Goal: Obtain resource: Obtain resource

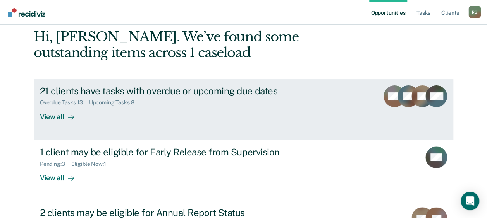
scroll to position [77, 0]
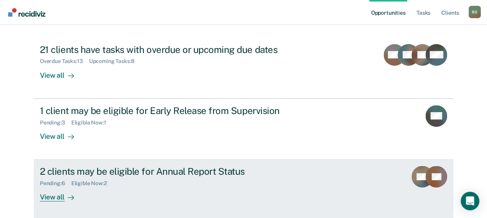
click at [111, 169] on div "2 clients may be eligible for Annual Report Status" at bounding box center [176, 171] width 272 height 11
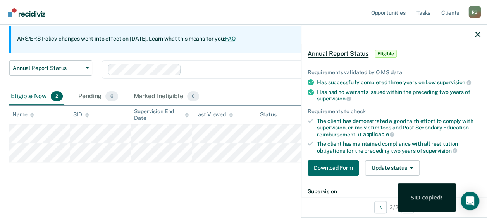
scroll to position [77, 0]
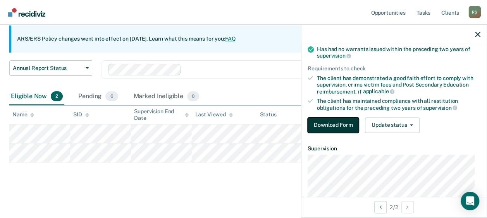
click at [341, 121] on button "Download Form" at bounding box center [333, 125] width 51 height 15
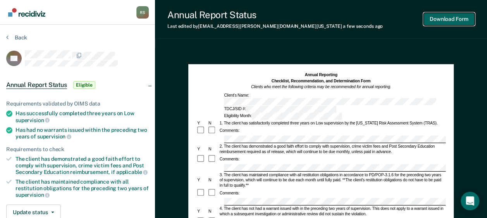
click at [428, 19] on button "Download Form" at bounding box center [448, 19] width 51 height 13
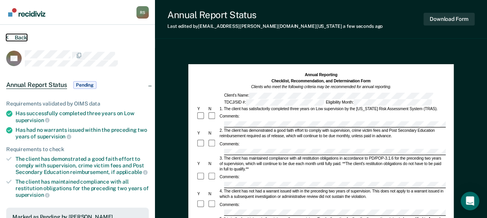
click at [21, 35] on button "Back" at bounding box center [16, 37] width 21 height 7
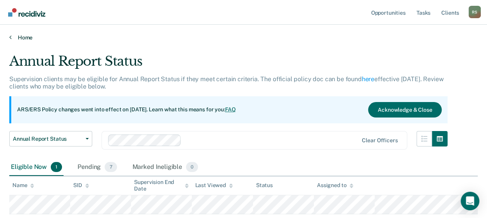
click at [24, 37] on link "Home" at bounding box center [243, 37] width 468 height 7
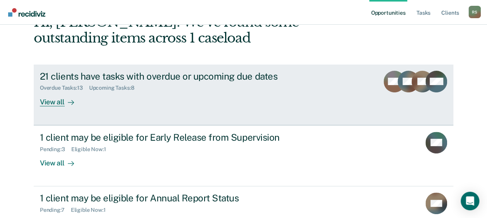
scroll to position [39, 0]
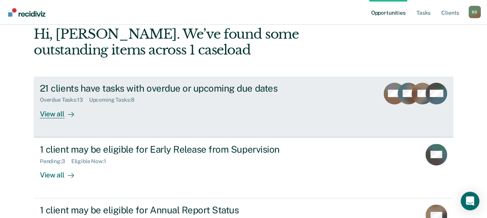
click at [53, 115] on div "View all" at bounding box center [61, 110] width 43 height 15
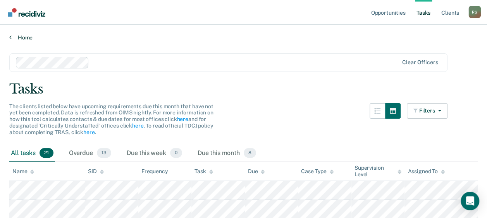
click at [22, 40] on link "Home" at bounding box center [243, 37] width 468 height 7
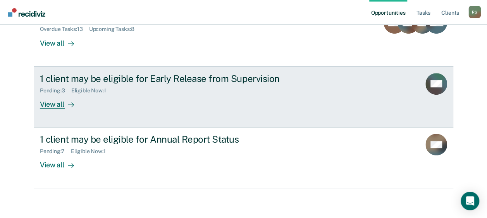
scroll to position [110, 0]
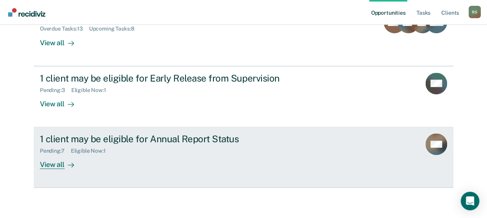
click at [80, 130] on link "1 client may be eligible for Annual Report Status Pending : 7 Eligible Now : 1 …" at bounding box center [244, 157] width 420 height 61
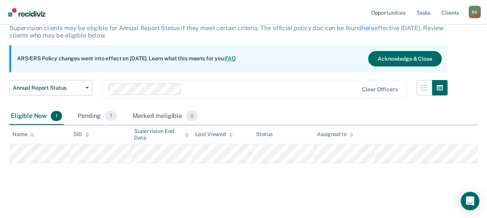
scroll to position [51, 0]
click at [101, 117] on div "Pending 7" at bounding box center [97, 116] width 42 height 17
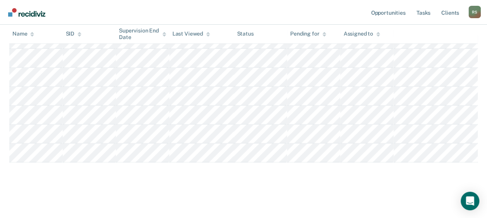
scroll to position [193, 0]
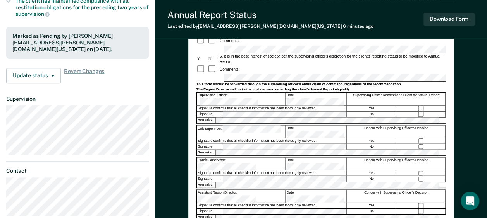
scroll to position [194, 0]
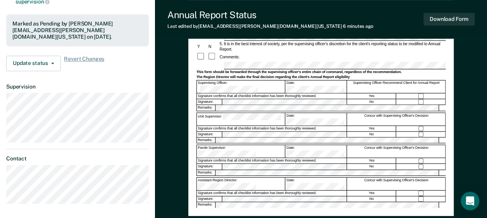
click at [232, 178] on div "Assistant Region Director:" at bounding box center [241, 184] width 88 height 12
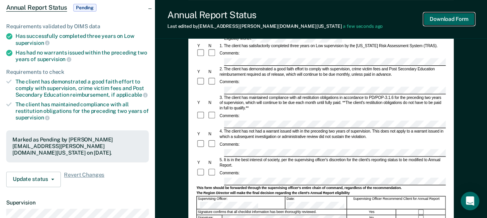
click at [430, 15] on button "Download Form" at bounding box center [448, 19] width 51 height 13
